Goal: Task Accomplishment & Management: Use online tool/utility

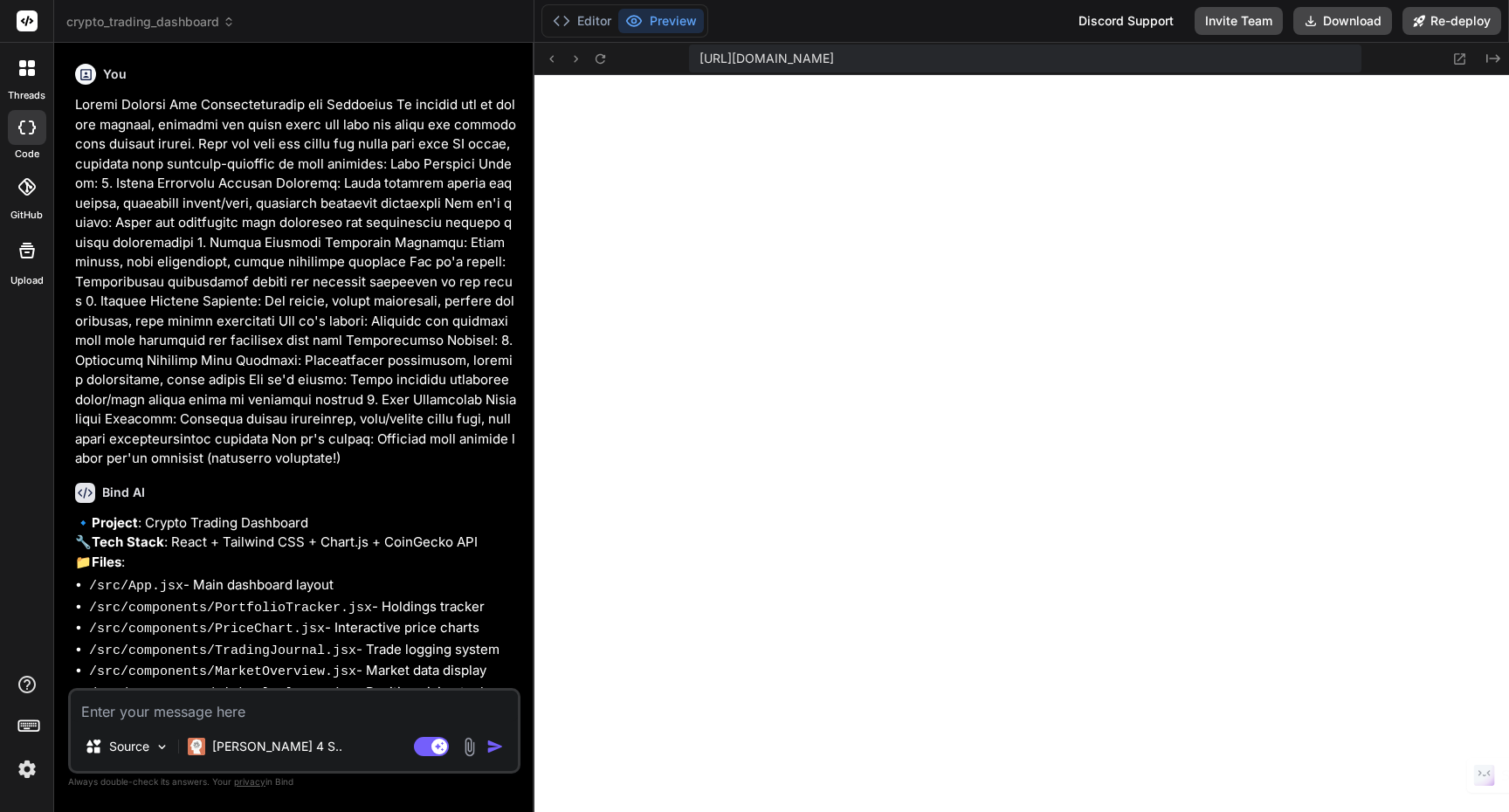
scroll to position [16089, 0]
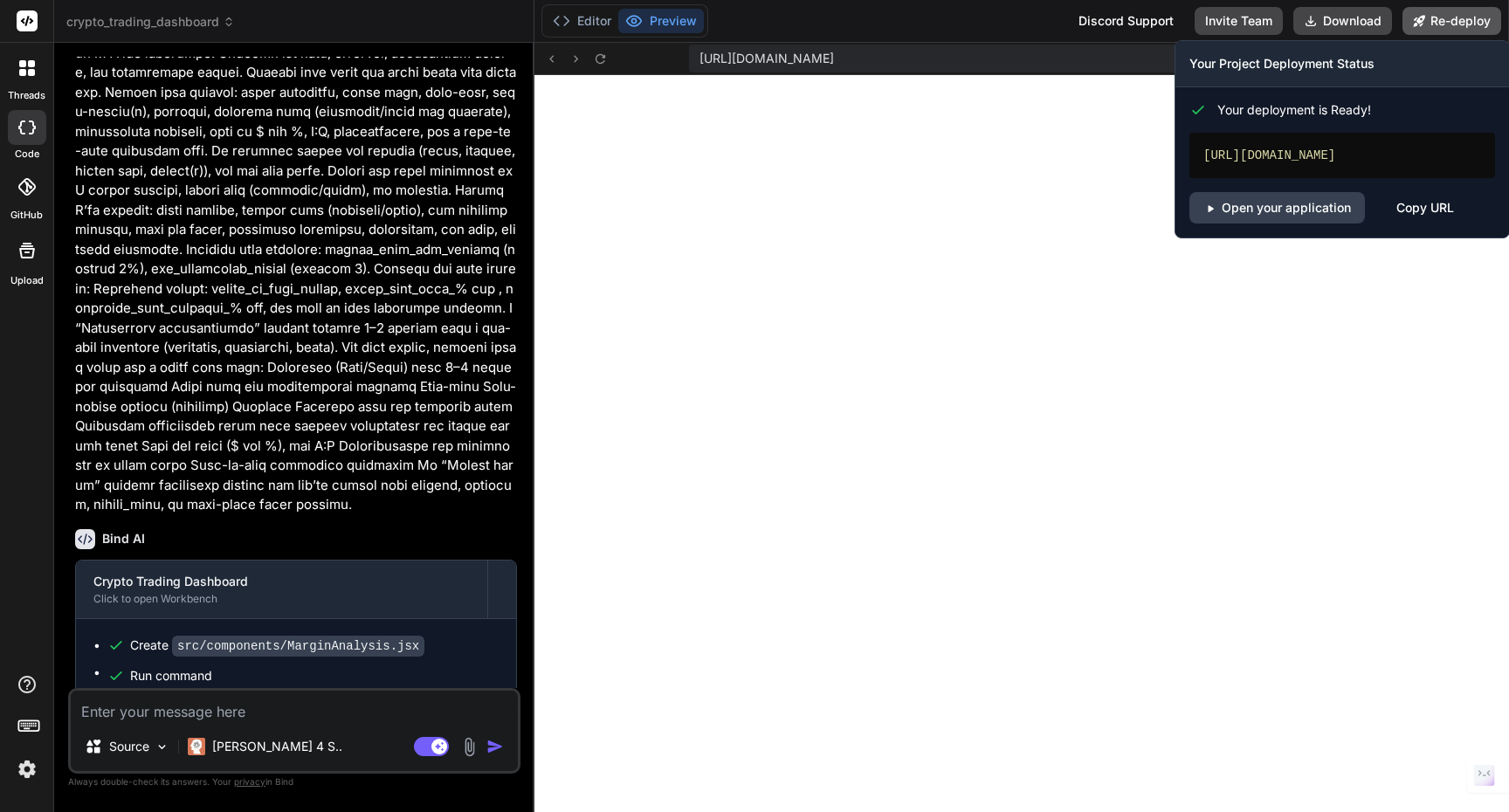
click at [1480, 21] on button "Re-deploy" at bounding box center [1452, 21] width 98 height 28
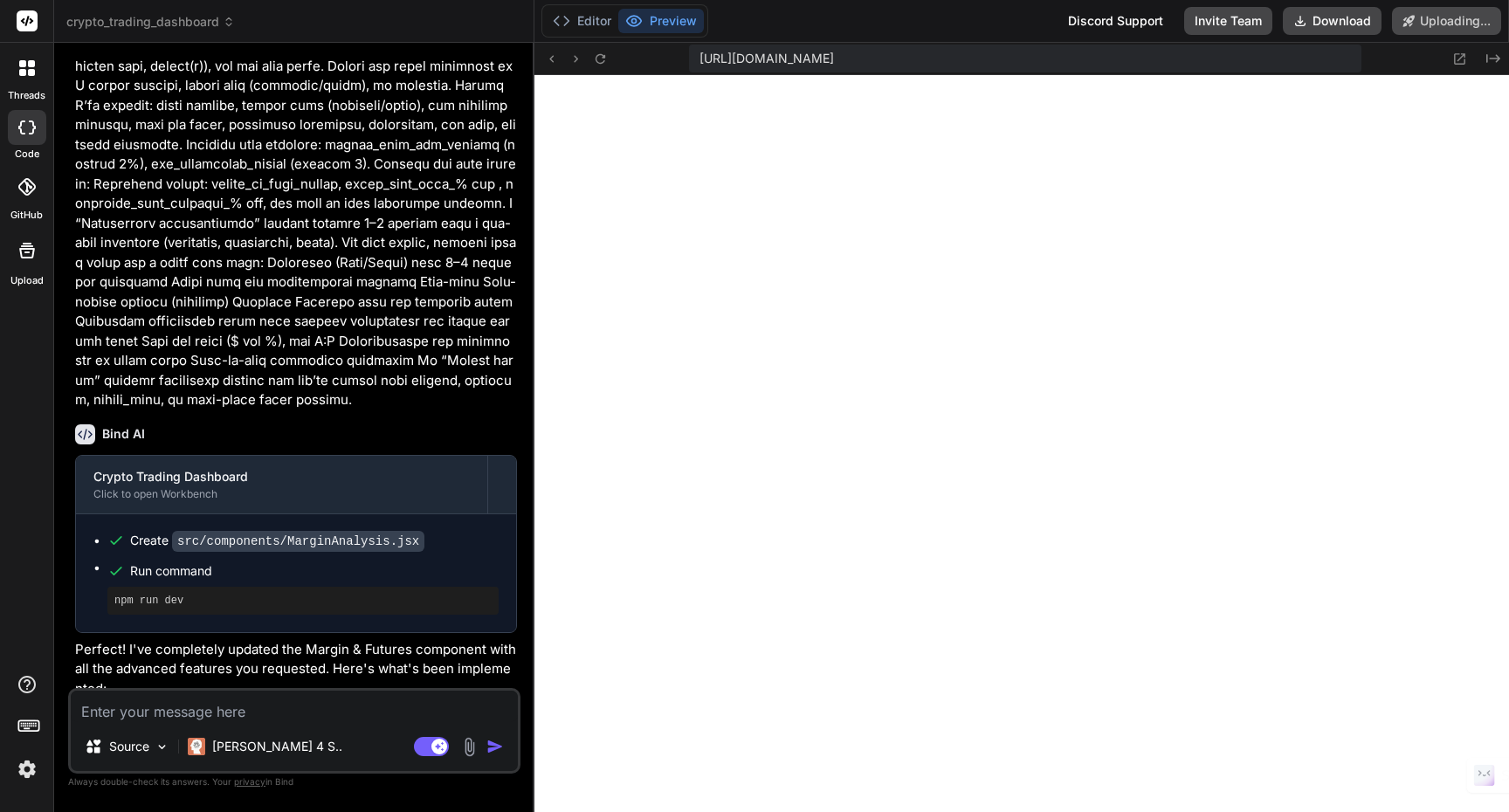
scroll to position [9273, 0]
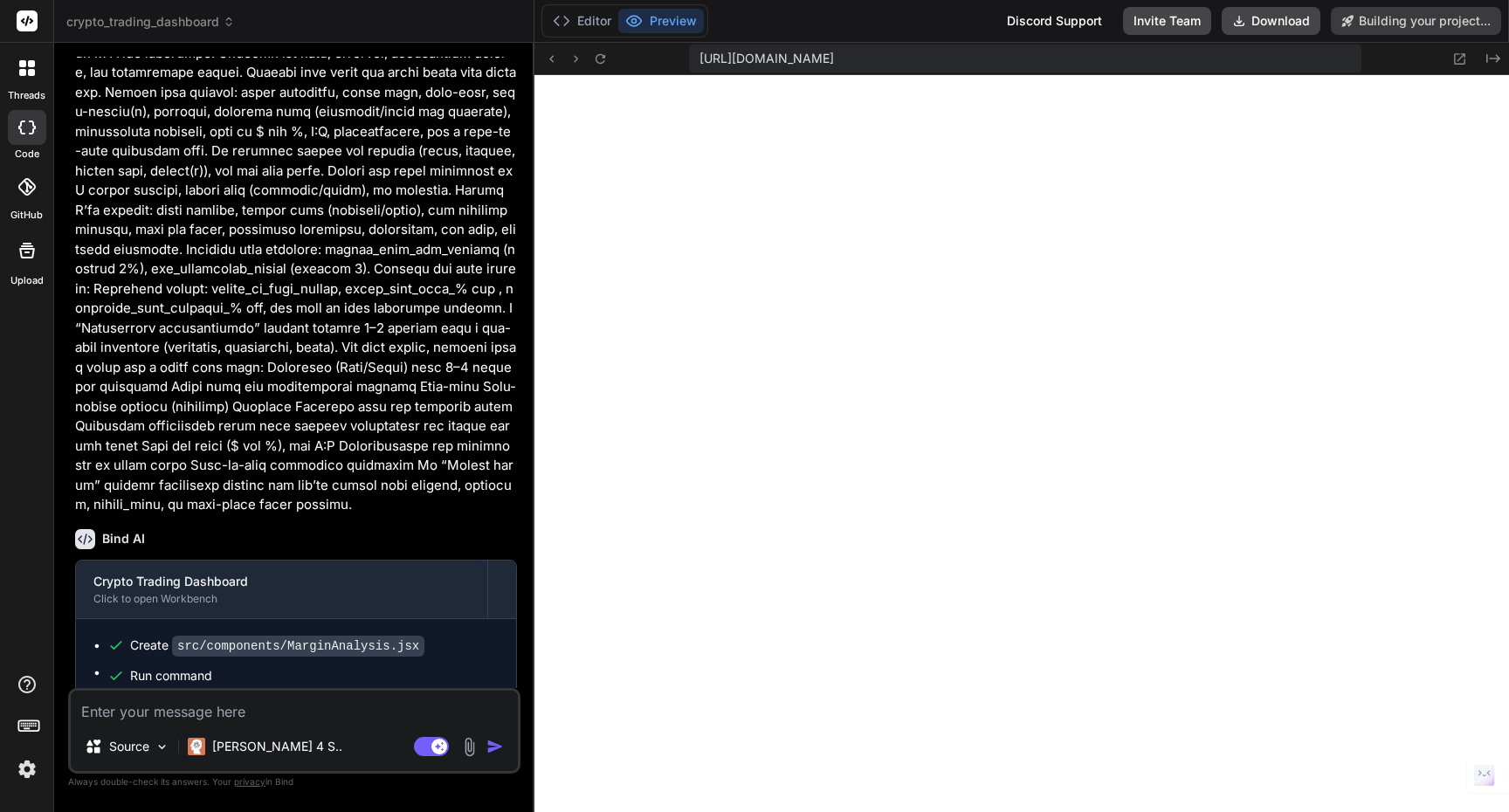
type textarea "x"
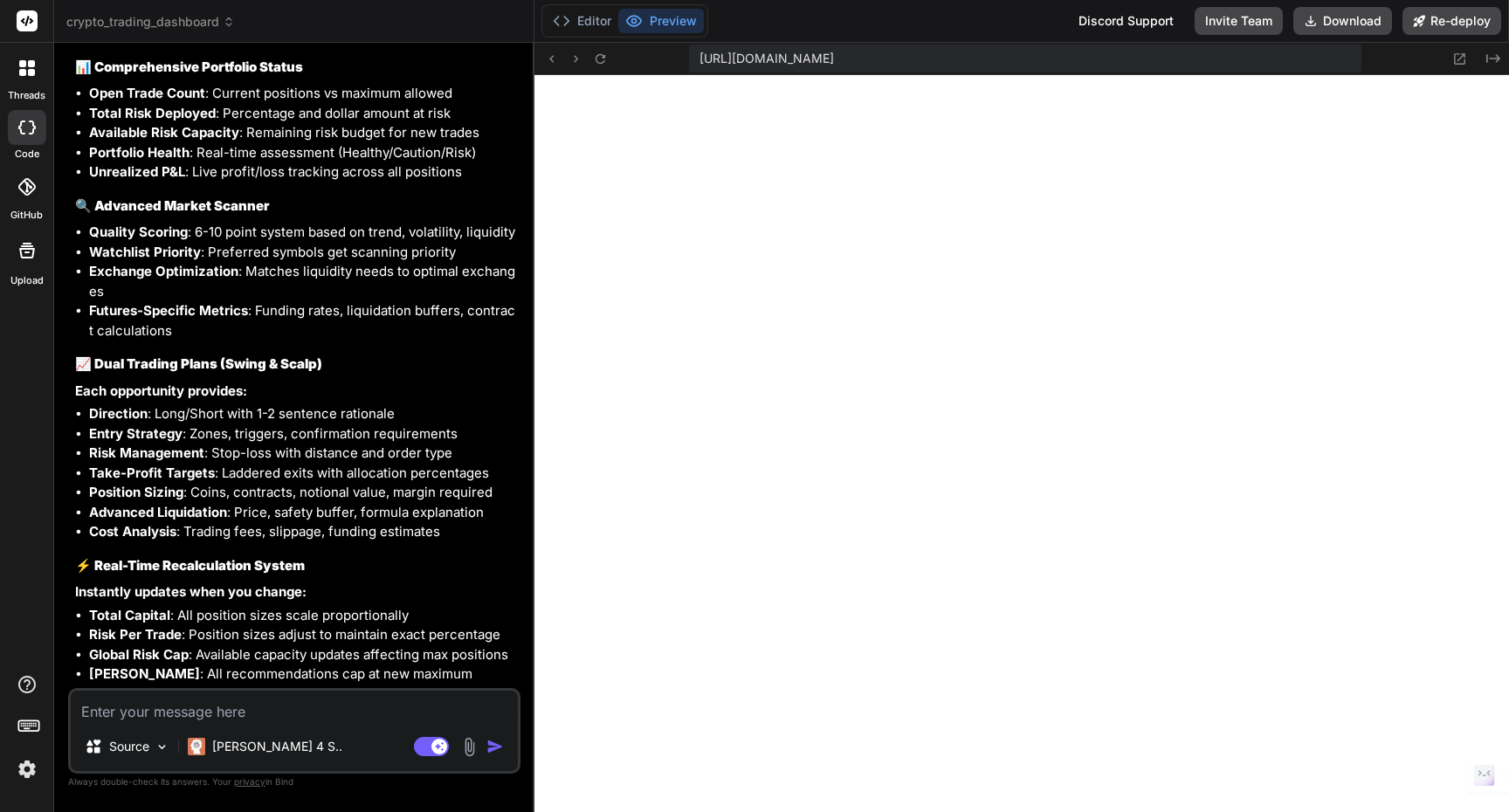
scroll to position [10700, 0]
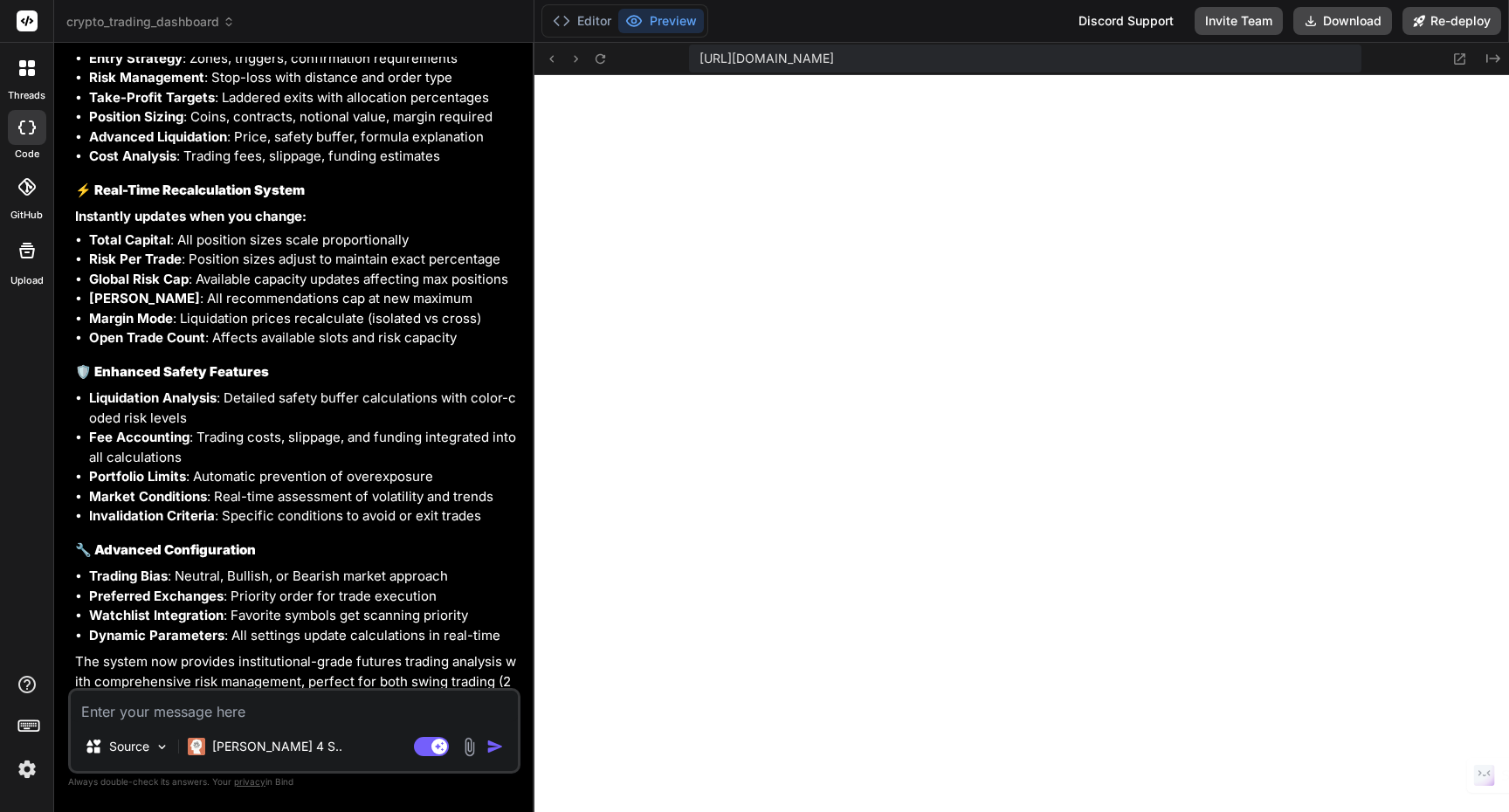
click at [247, 716] on textarea at bounding box center [294, 706] width 447 height 31
type textarea "G"
type textarea "x"
type textarea "Go"
type textarea "x"
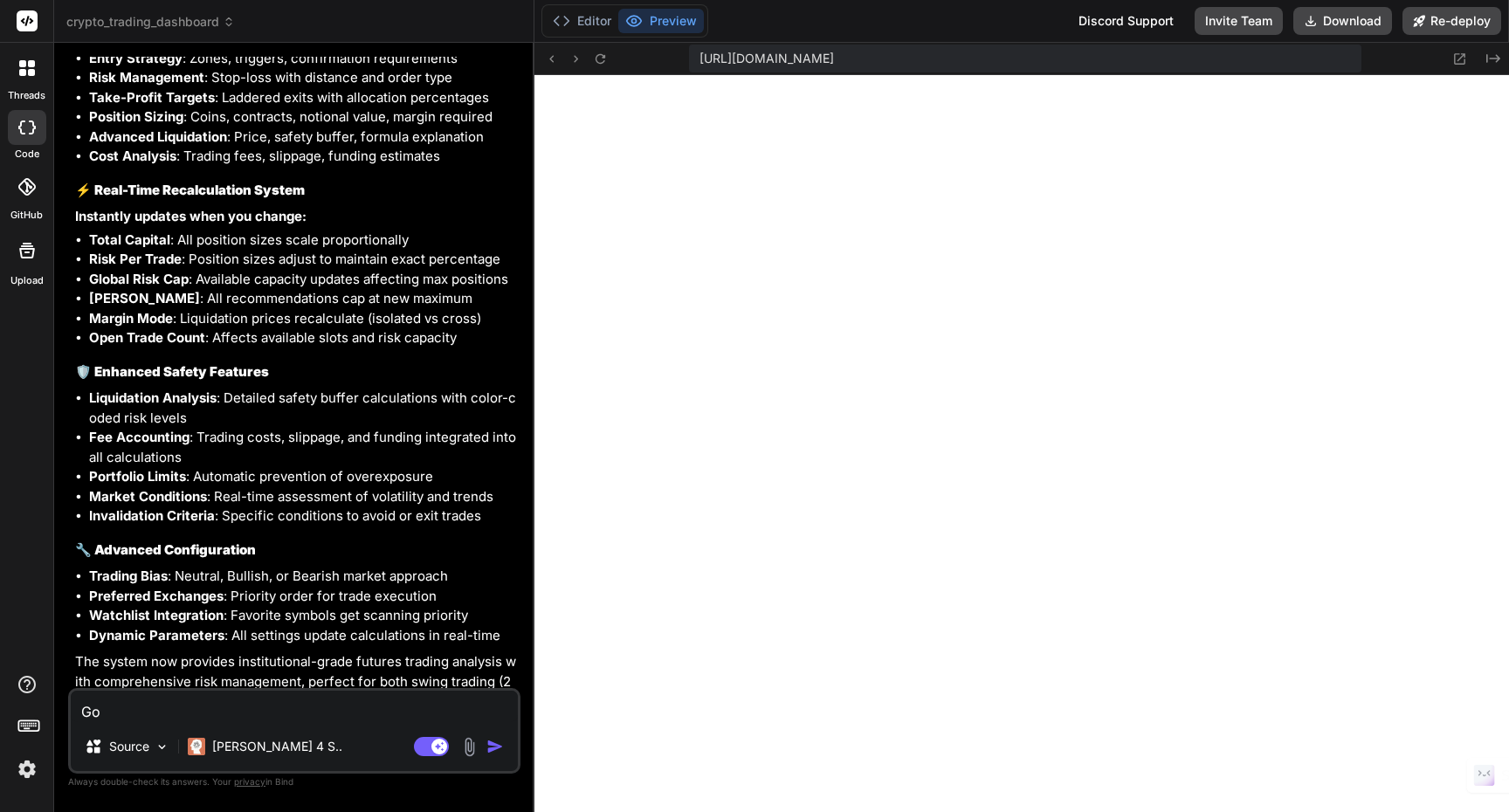
type textarea "Go"
type textarea "x"
drag, startPoint x: 104, startPoint y: 704, endPoint x: 65, endPoint y: 706, distance: 39.1
click at [65, 706] on div "Bind AI Web Search Created with Pixso. Code Generator You Bind AI 🔹 Project : C…" at bounding box center [295, 427] width 481 height 768
paste textarea "You are a senior product engineer and trading systems expert. Your task: audit …"
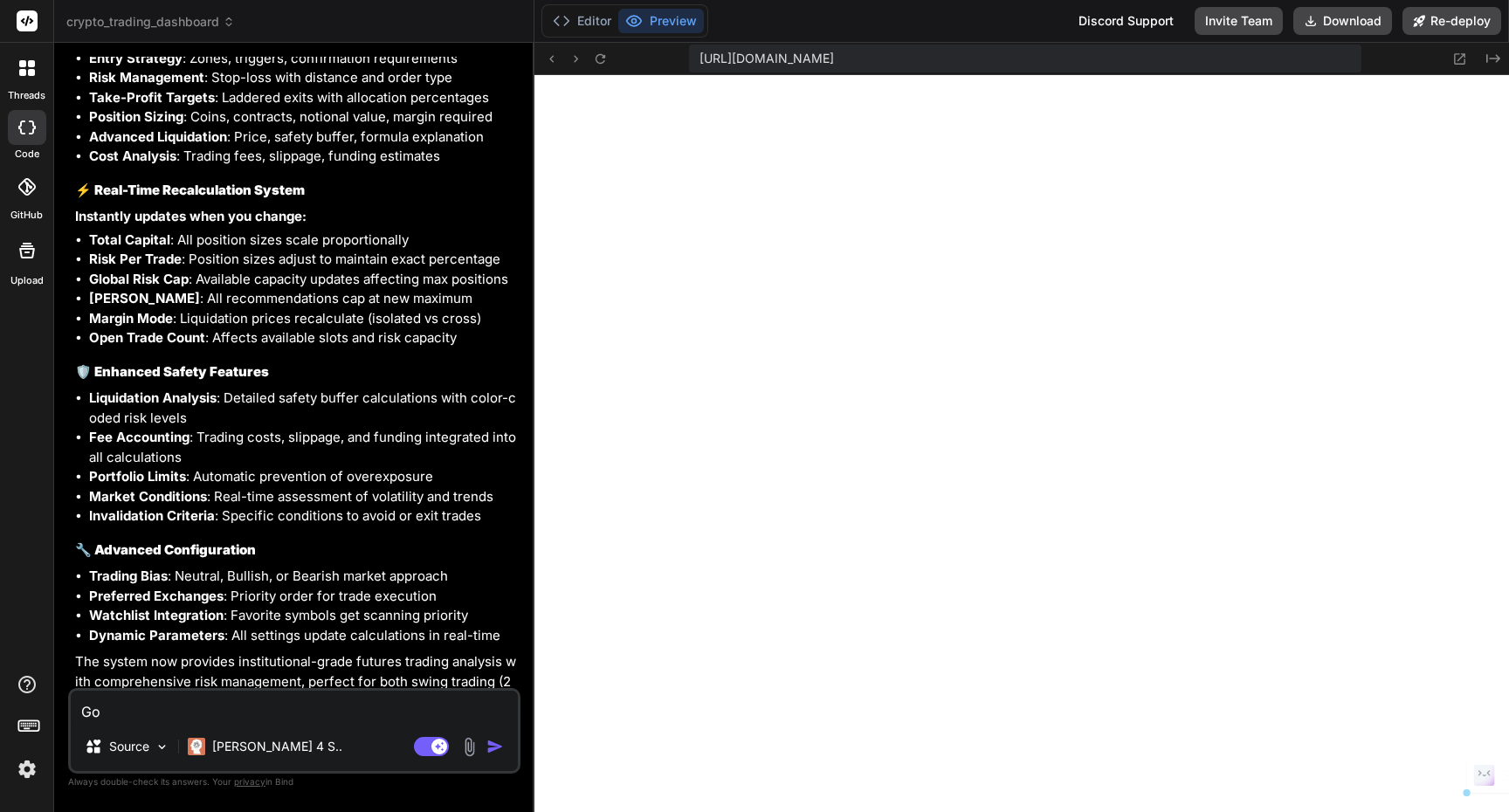
type textarea "You are a senior product engineer and trading systems expert. Your task: audit …"
type textarea "x"
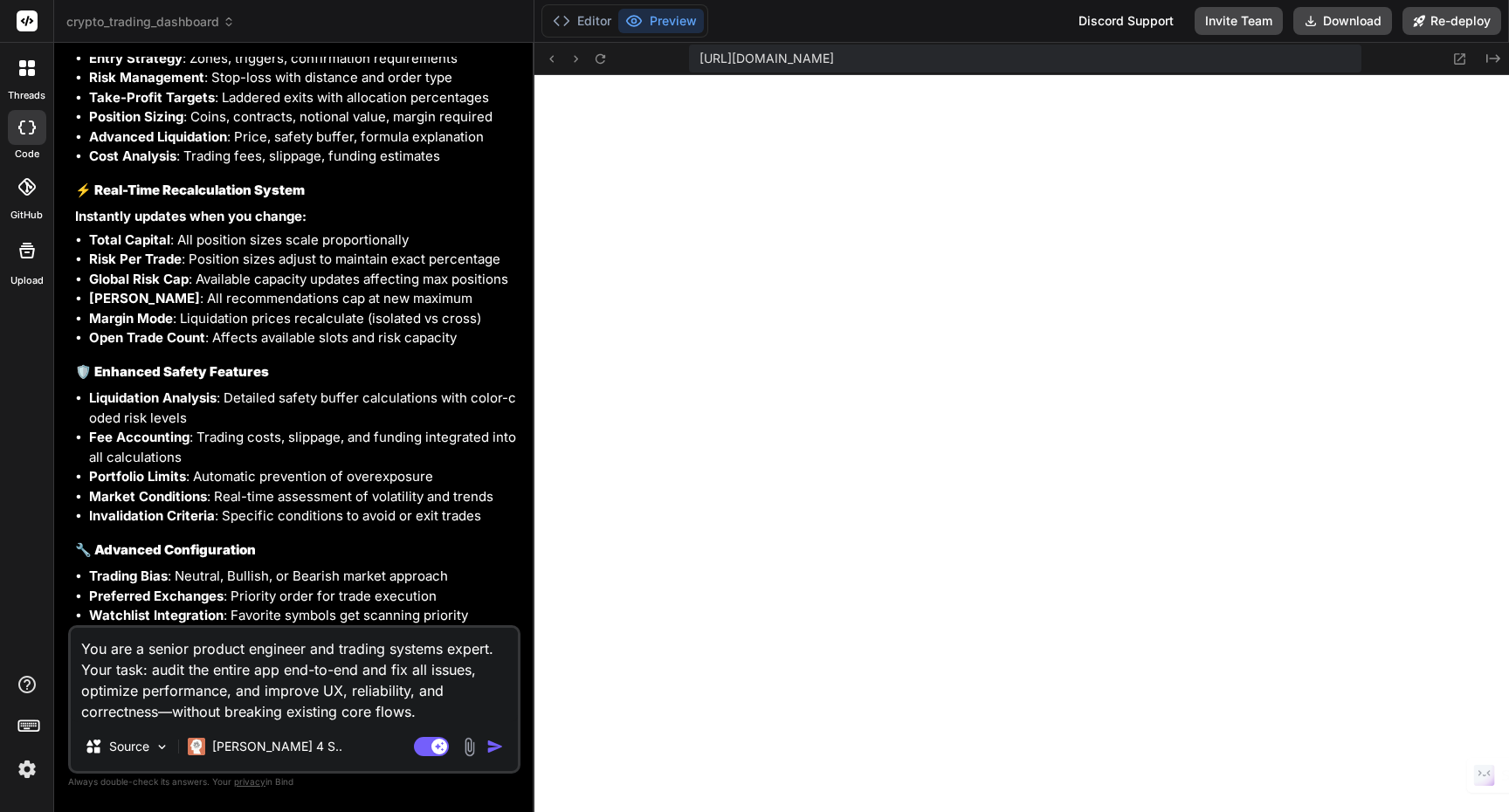
type textarea "You are a senior product engineer and trading systems expert. Your task: audit …"
click at [498, 749] on img "button" at bounding box center [495, 747] width 18 height 18
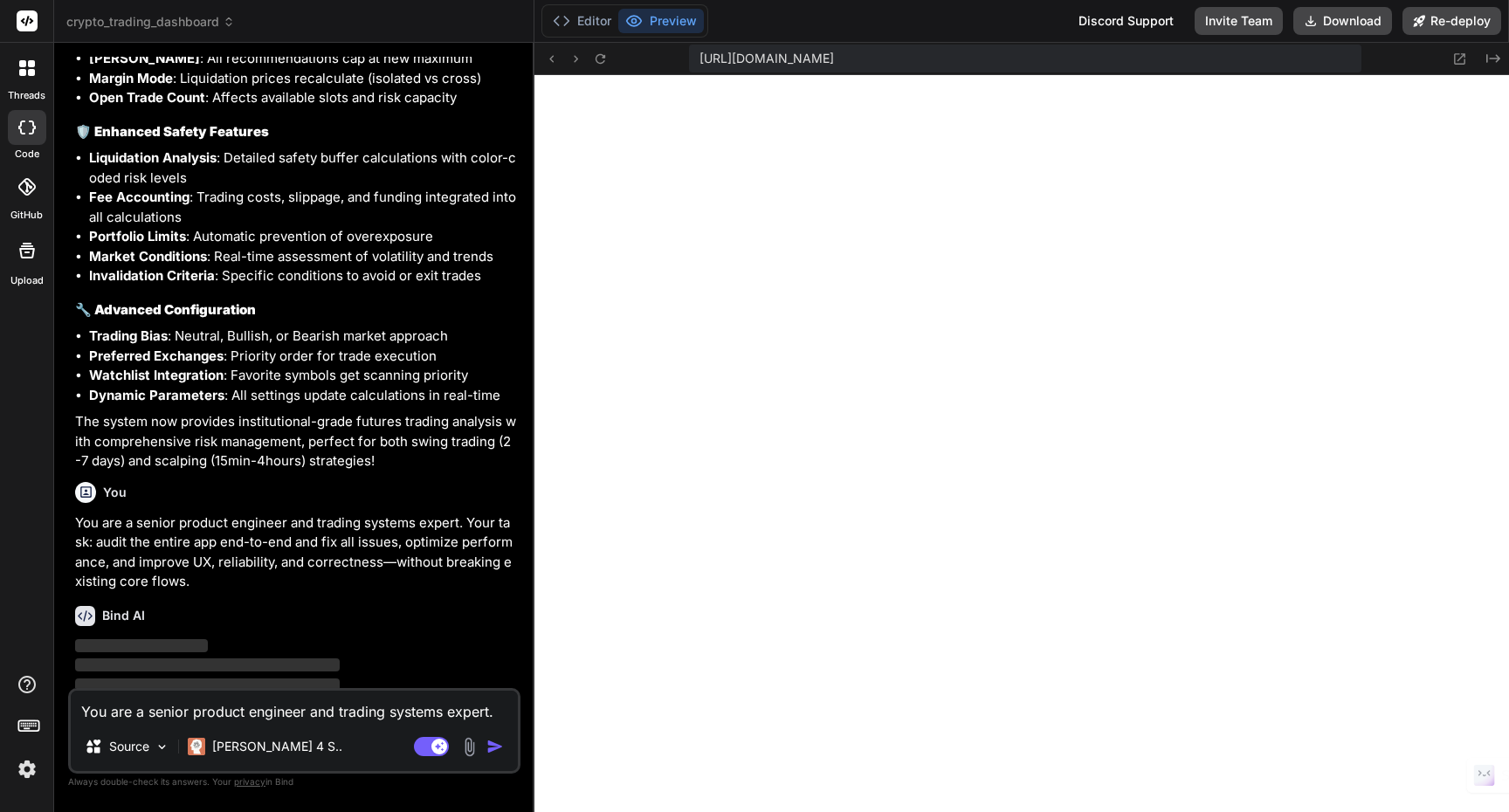
scroll to position [10940, 0]
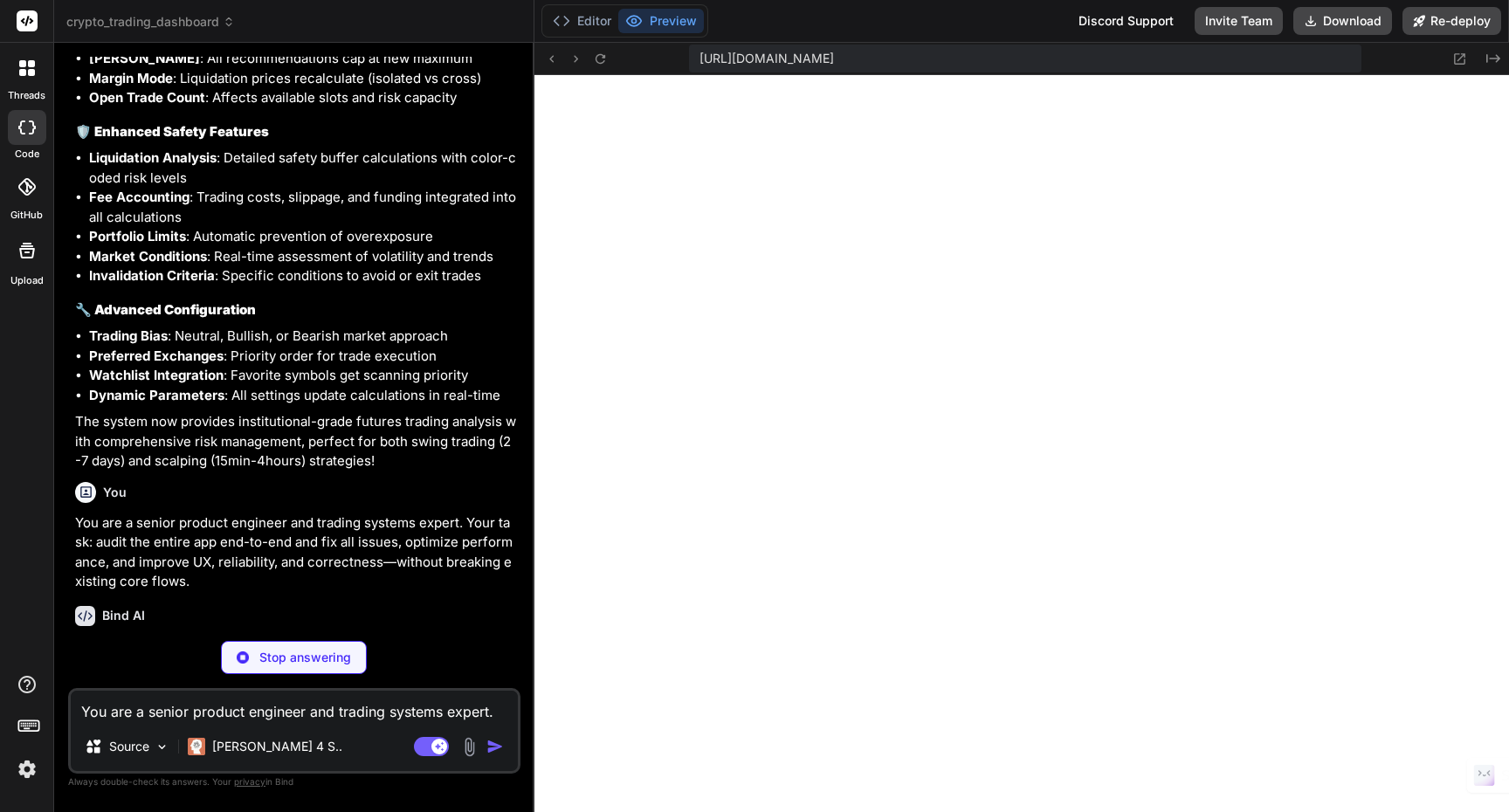
type textarea "x"
type textarea "refreshData }; };"
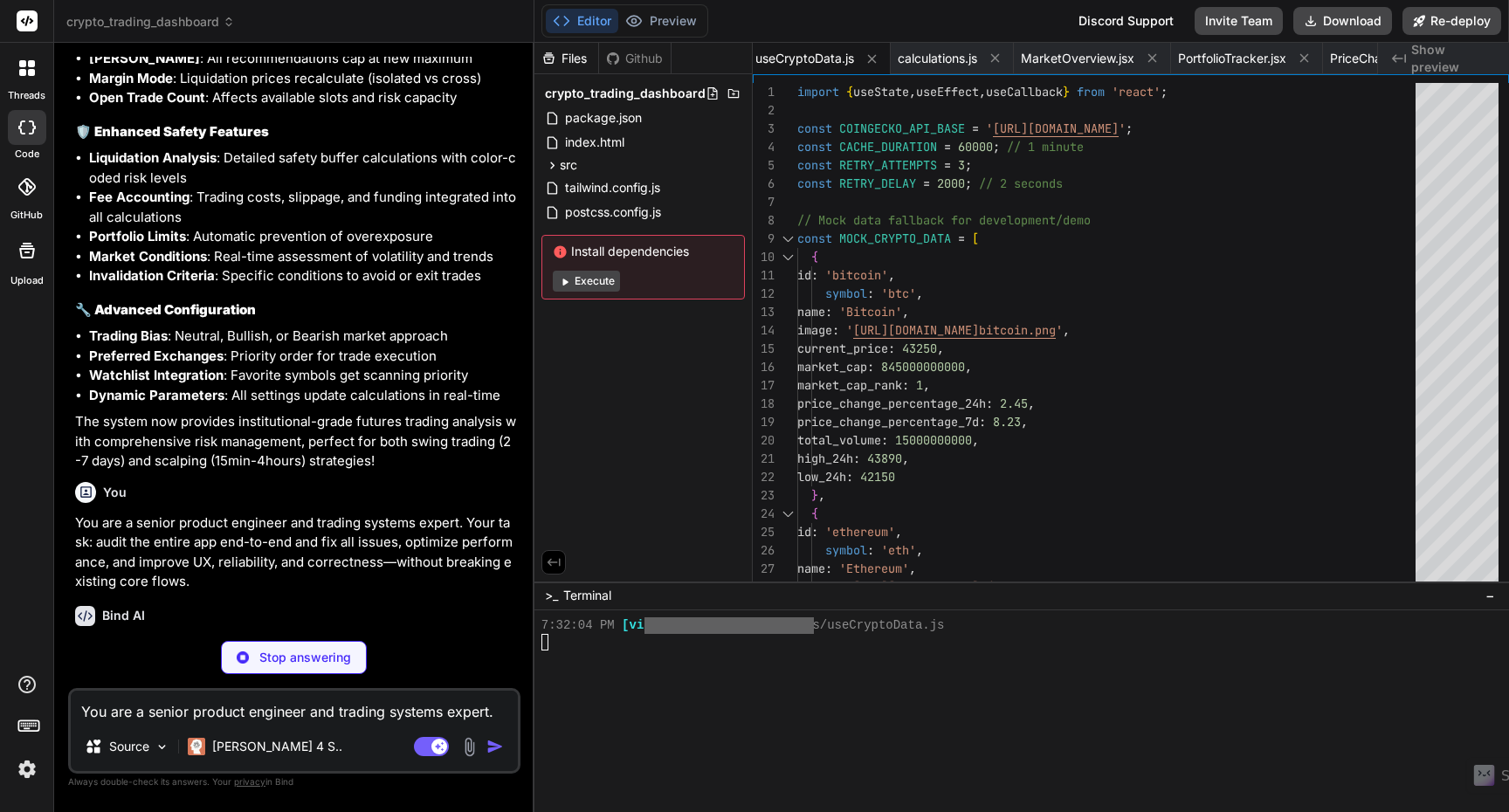
type textarea "x"
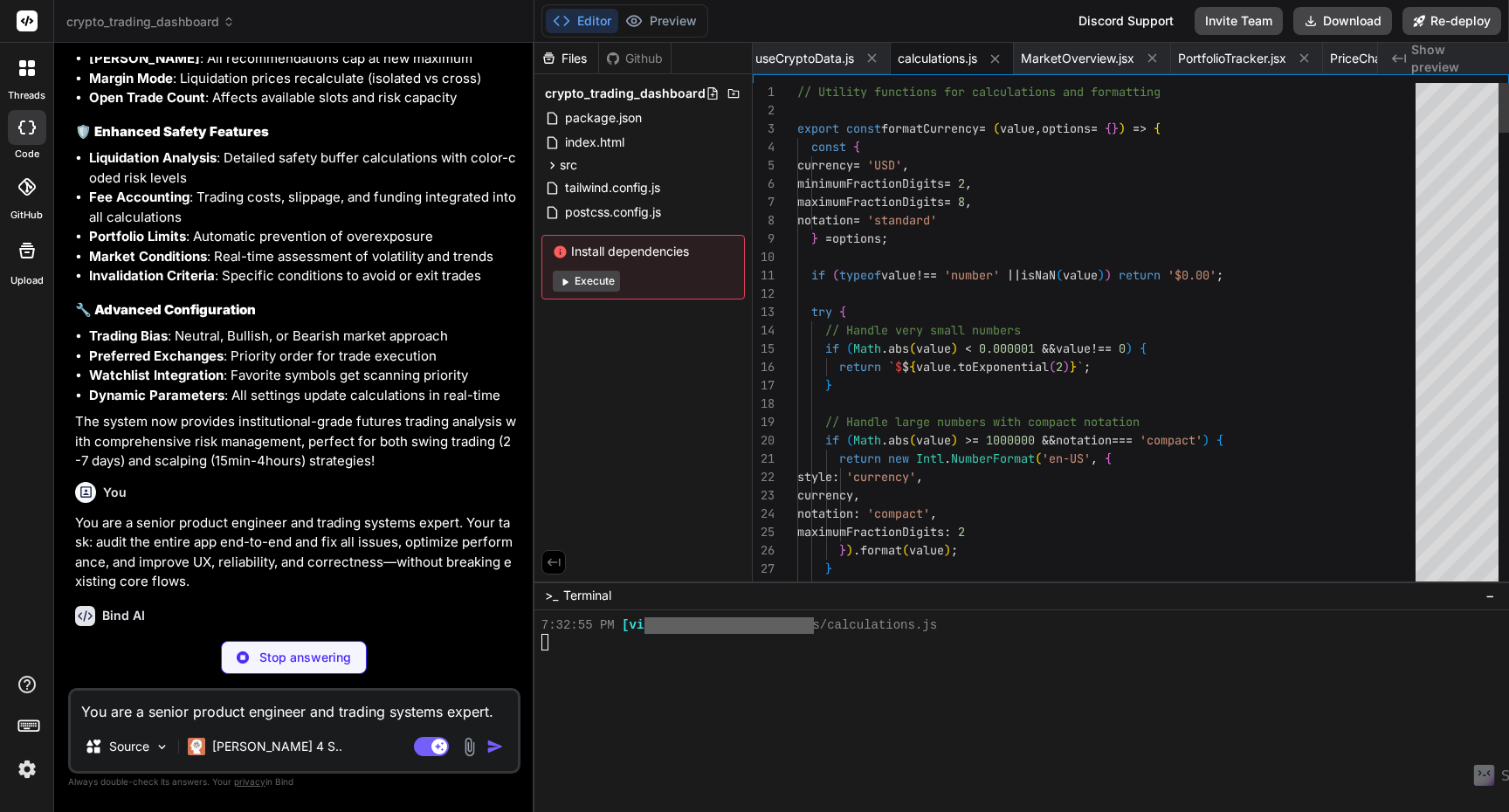
scroll to position [16205, 0]
type textarea "x"
type textarea "</div> ); }; export default LoadingSpinner;"
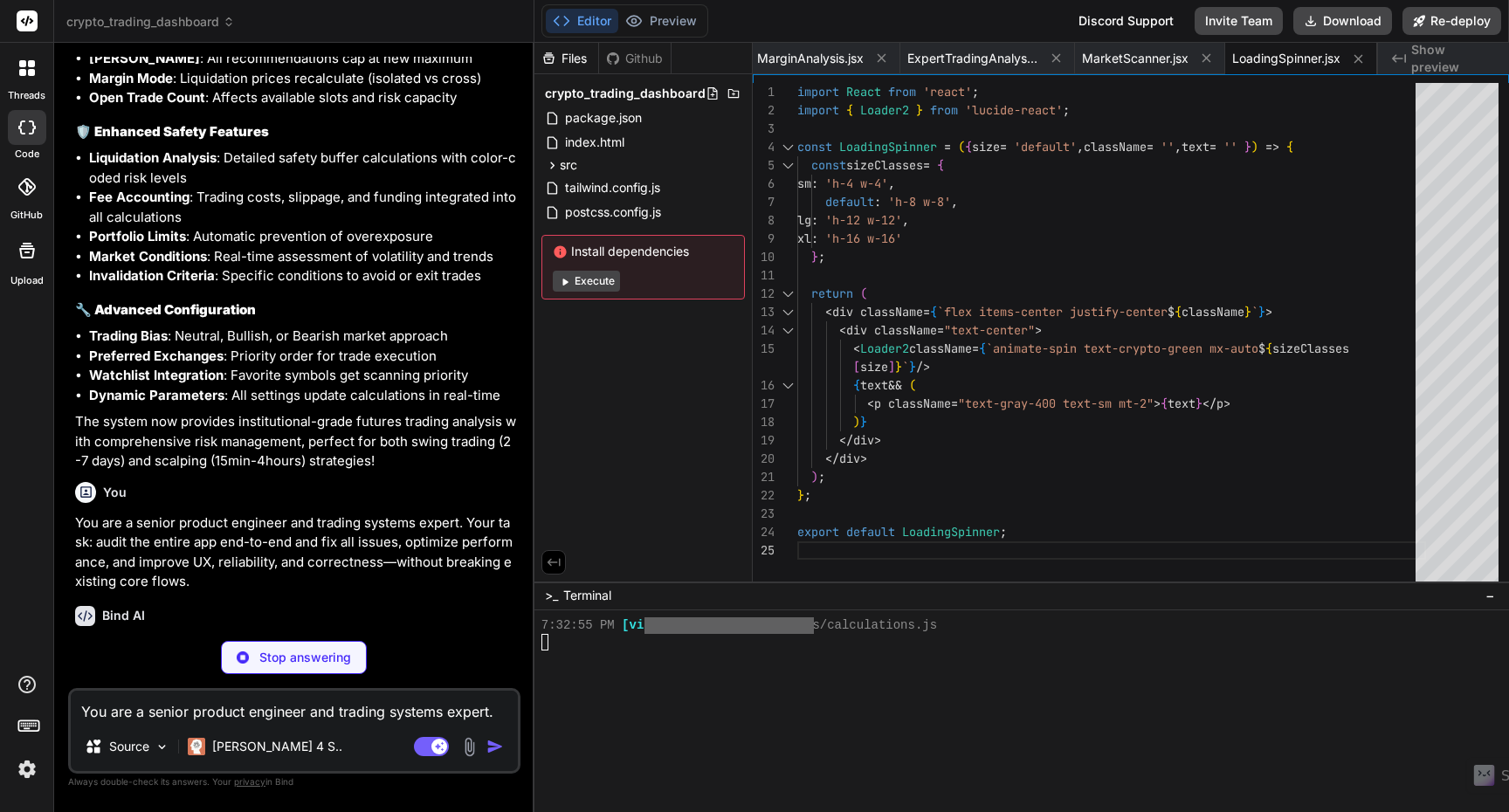
type textarea "x"
type textarea "} } export default ErrorBoundary;"
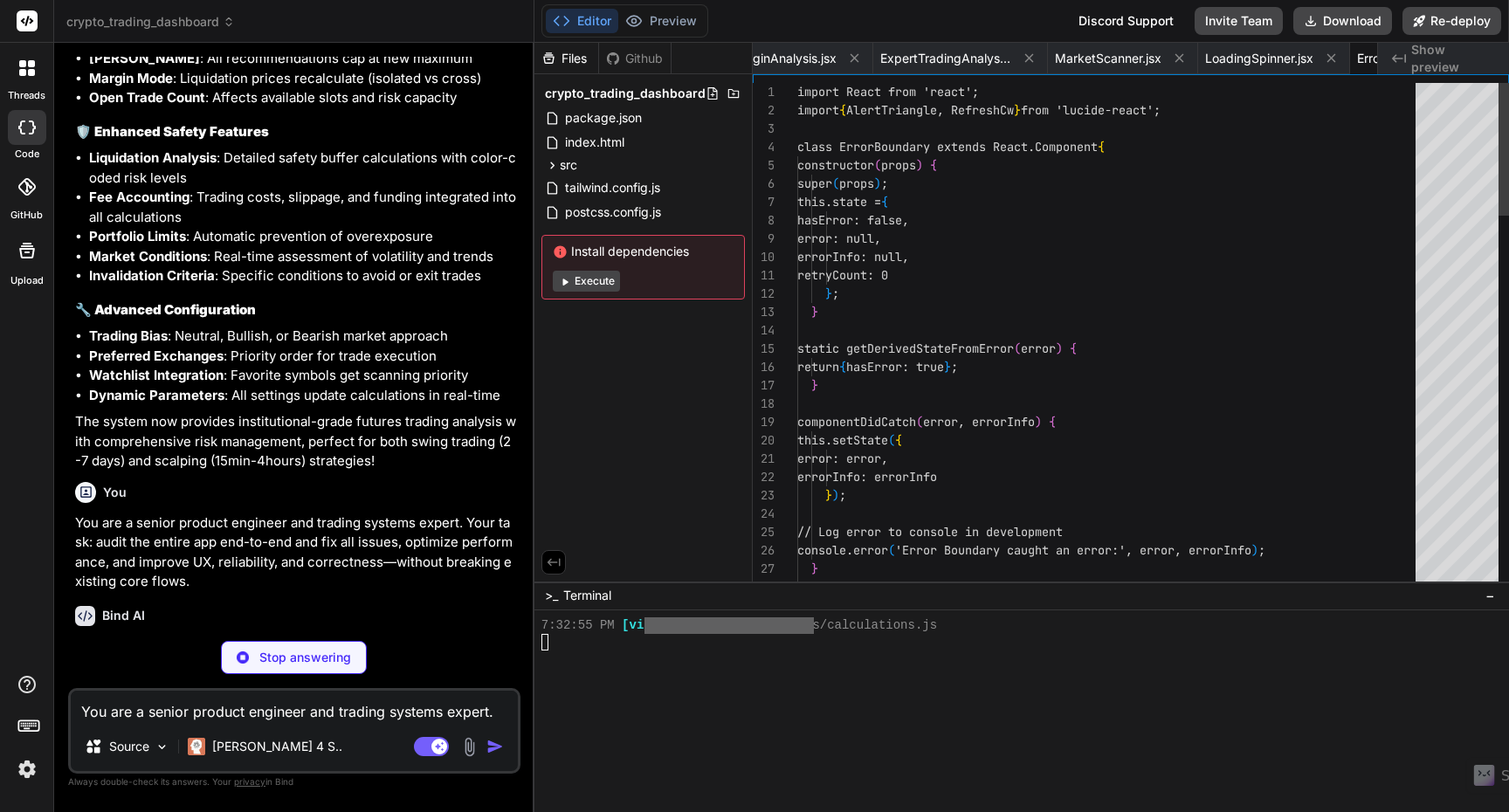
scroll to position [73, 0]
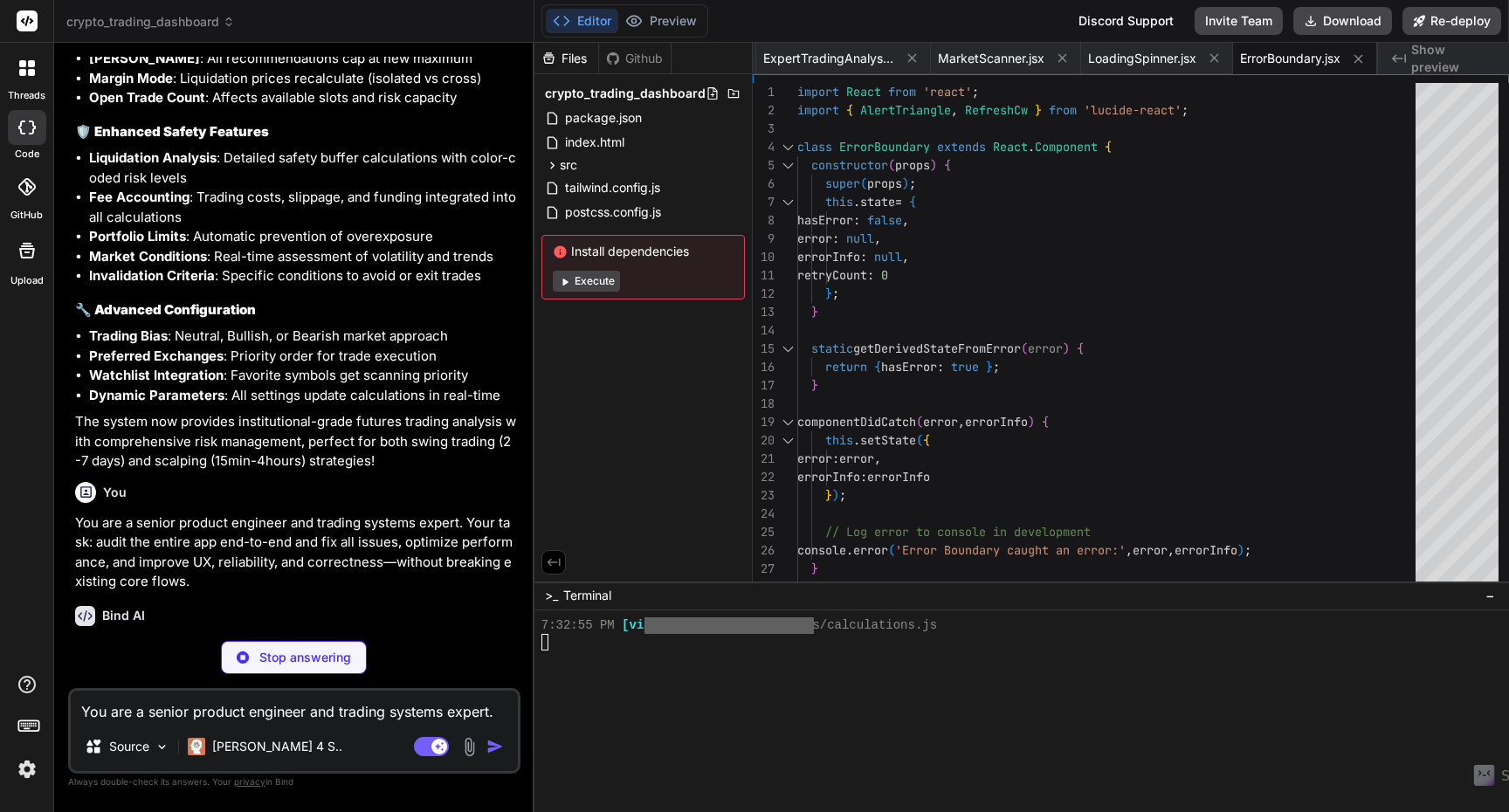
type textarea "x"
type textarea "); }; export default DataStatus;"
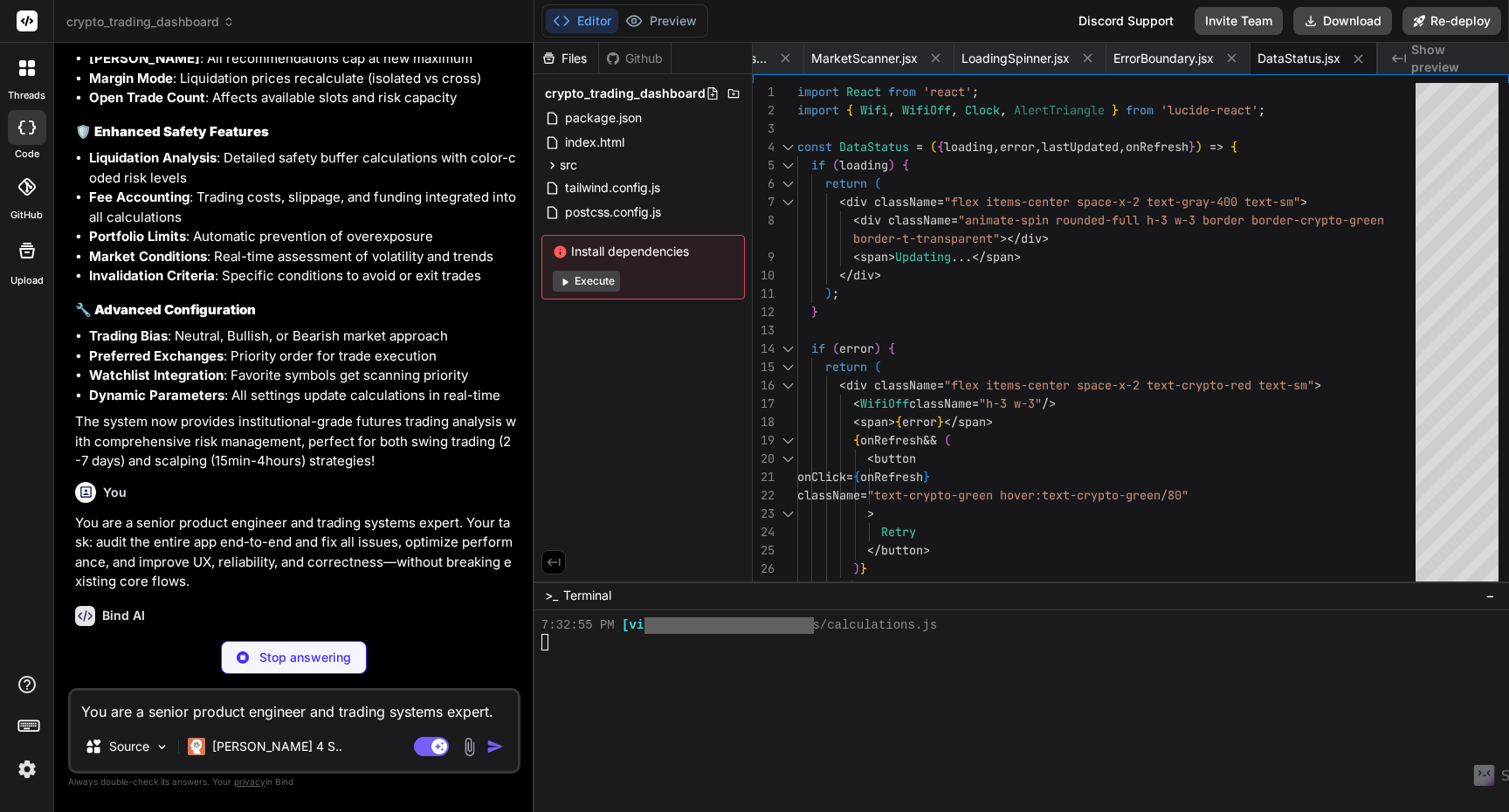
type textarea "x"
type textarea "}; export default MarketOverview;"
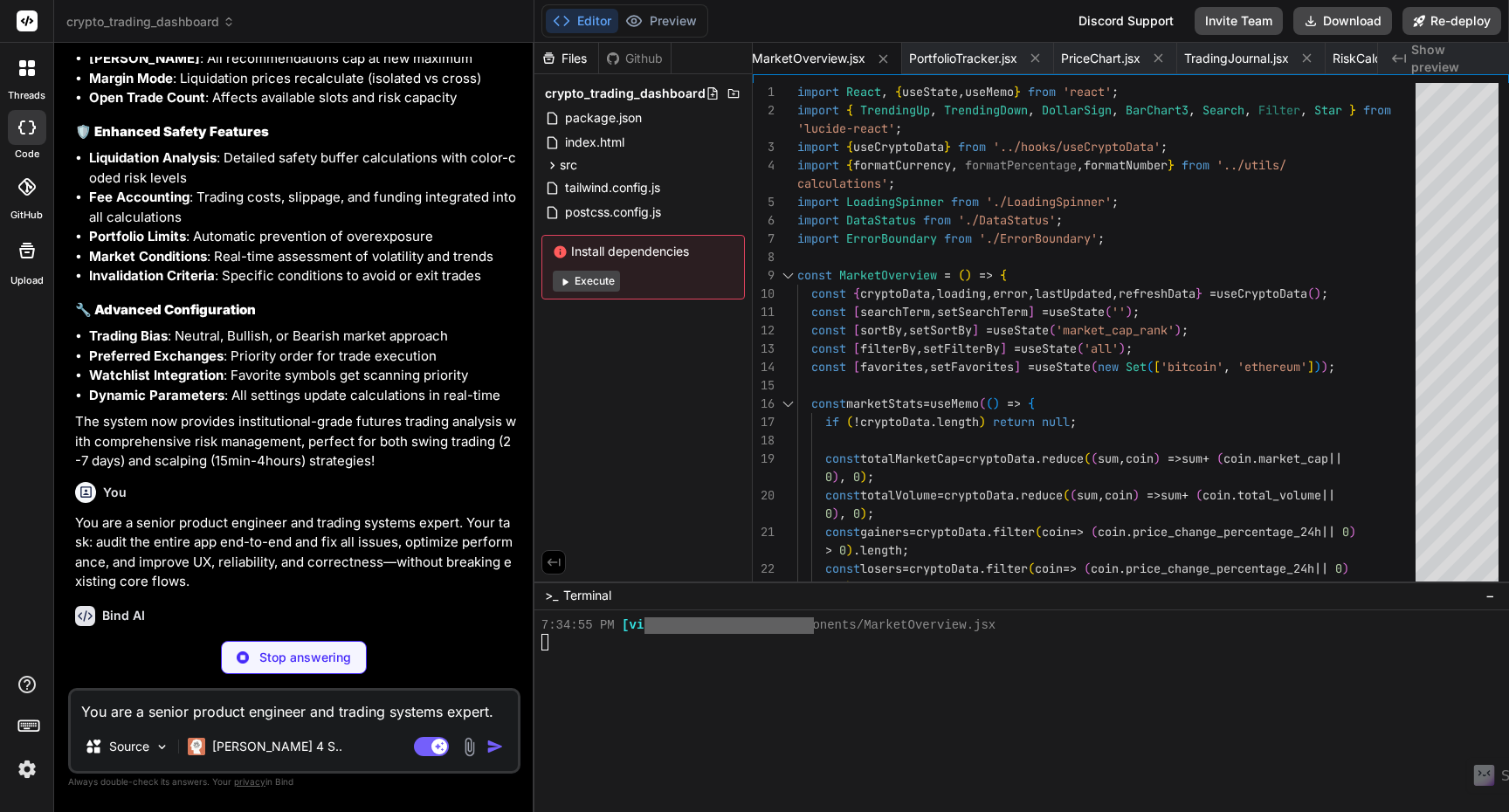
type textarea "x"
type textarea "export default ExpertTradingAnalysis;"
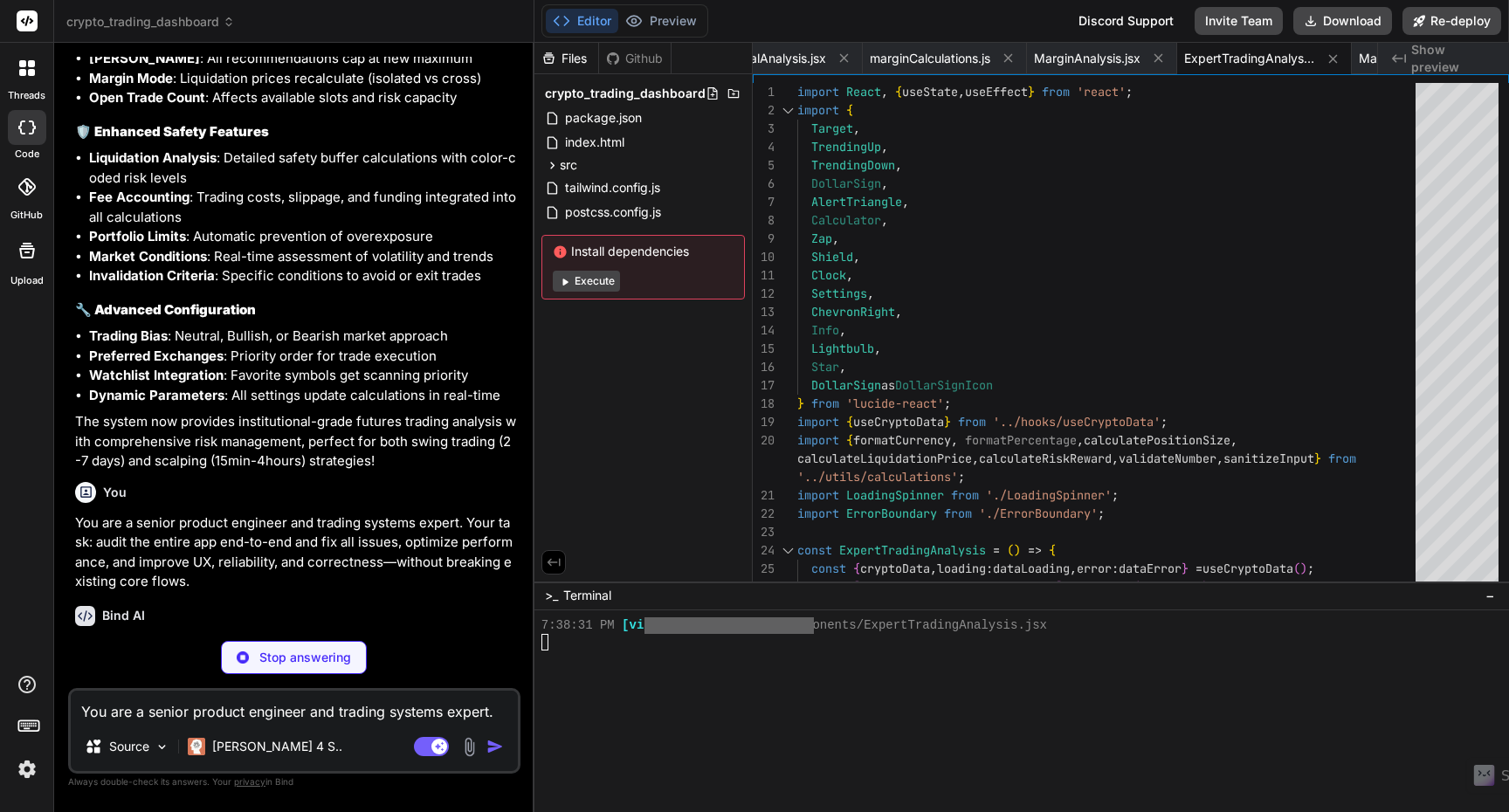
type textarea "x"
type textarea "); }; export default App;"
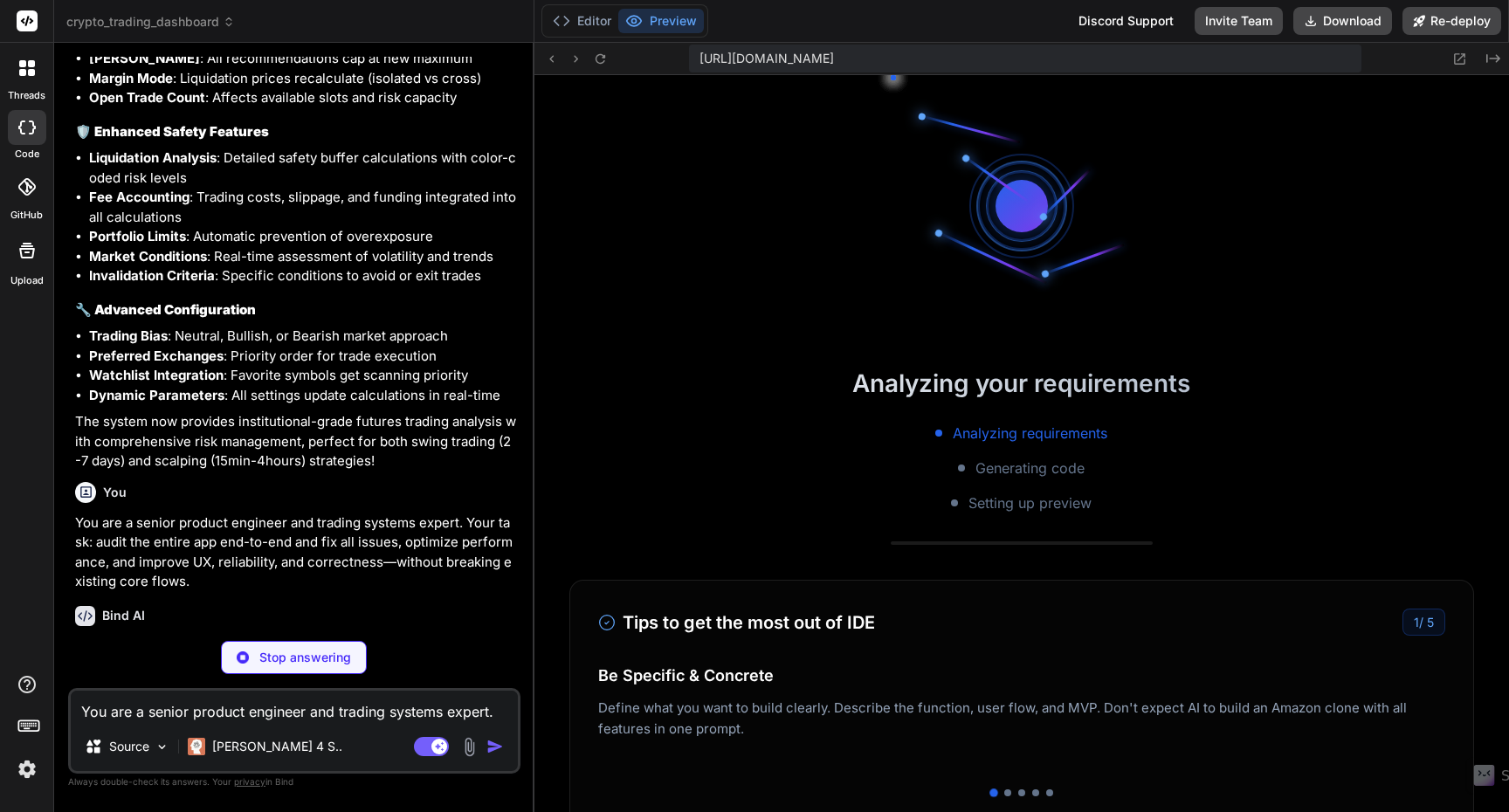
scroll to position [16421, 0]
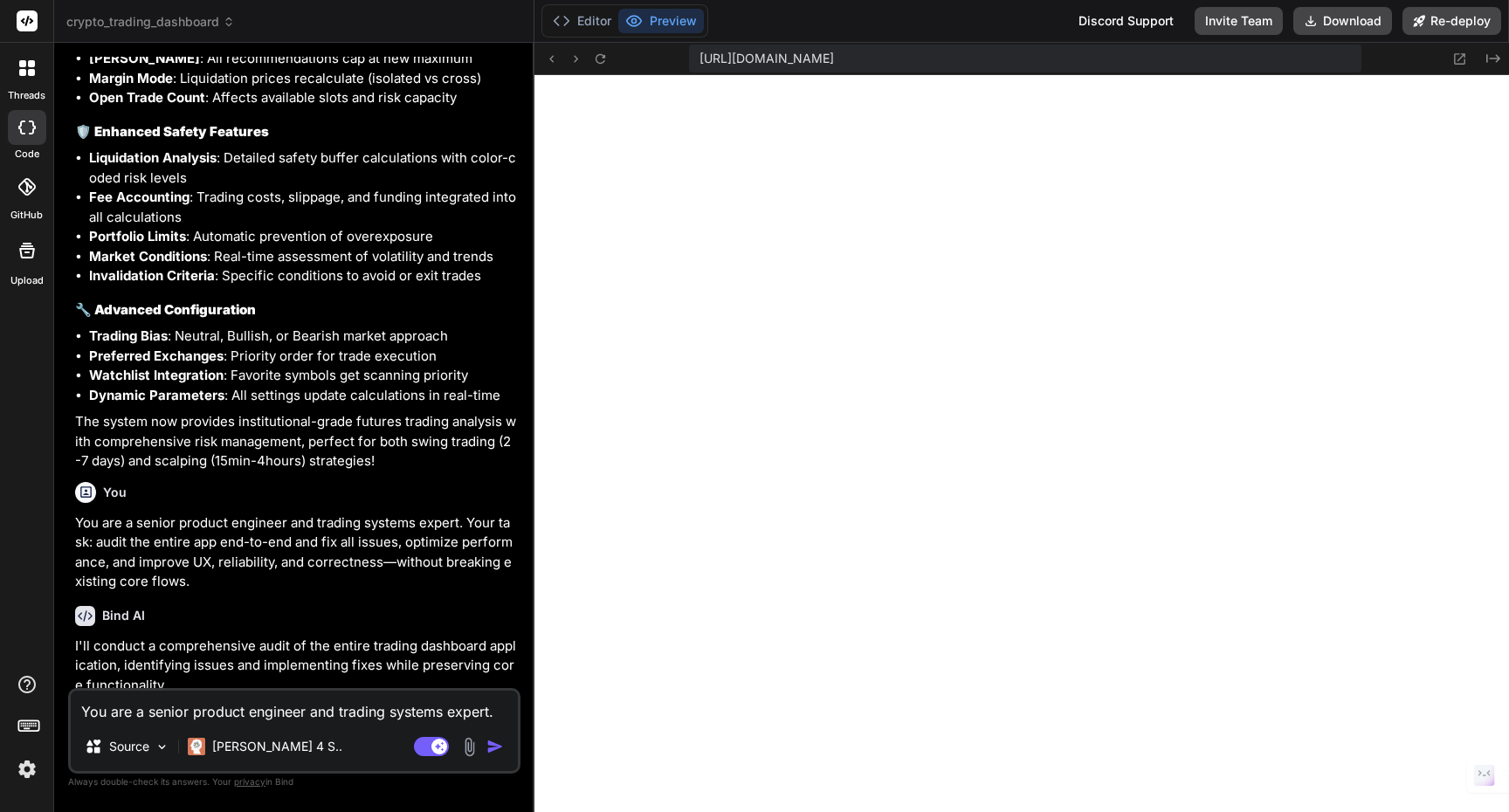
type textarea "x"
